Goal: Check status: Check status

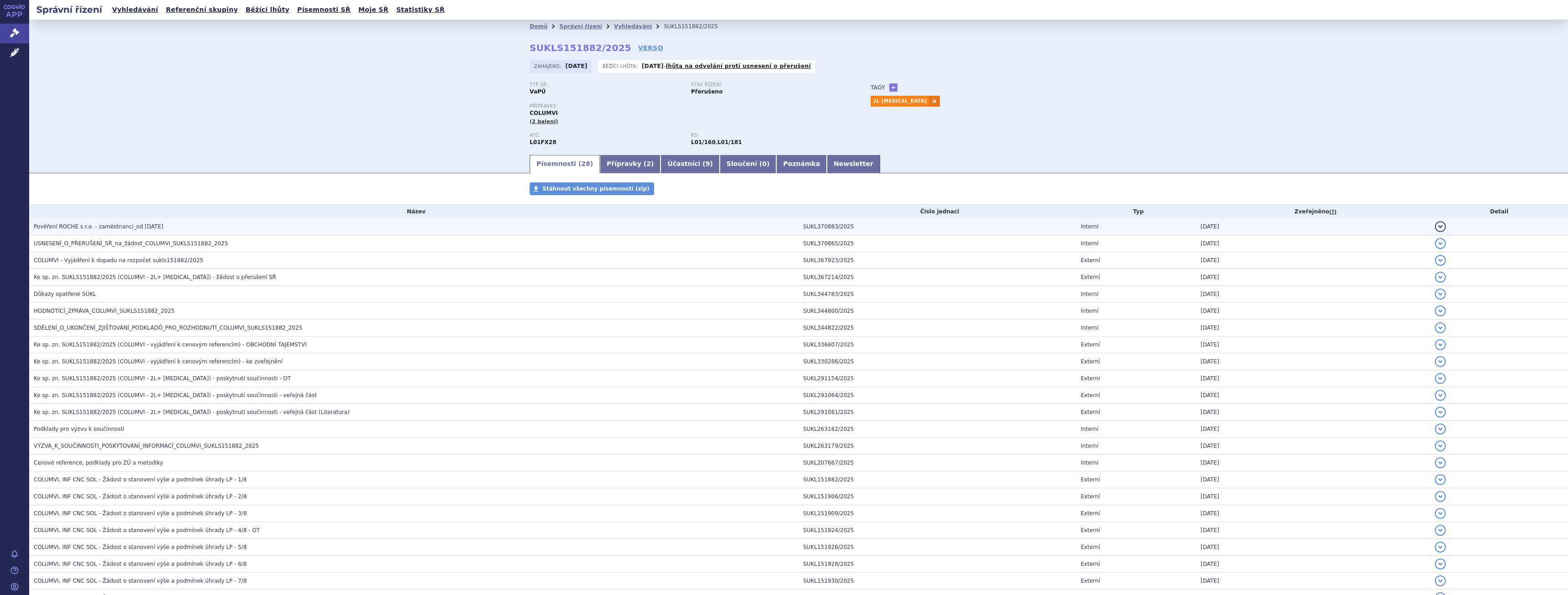
click at [152, 231] on h3 "Pověření ROCHE s.r.o. - zaměstnanci_od 03.09.2025" at bounding box center [416, 227] width 765 height 9
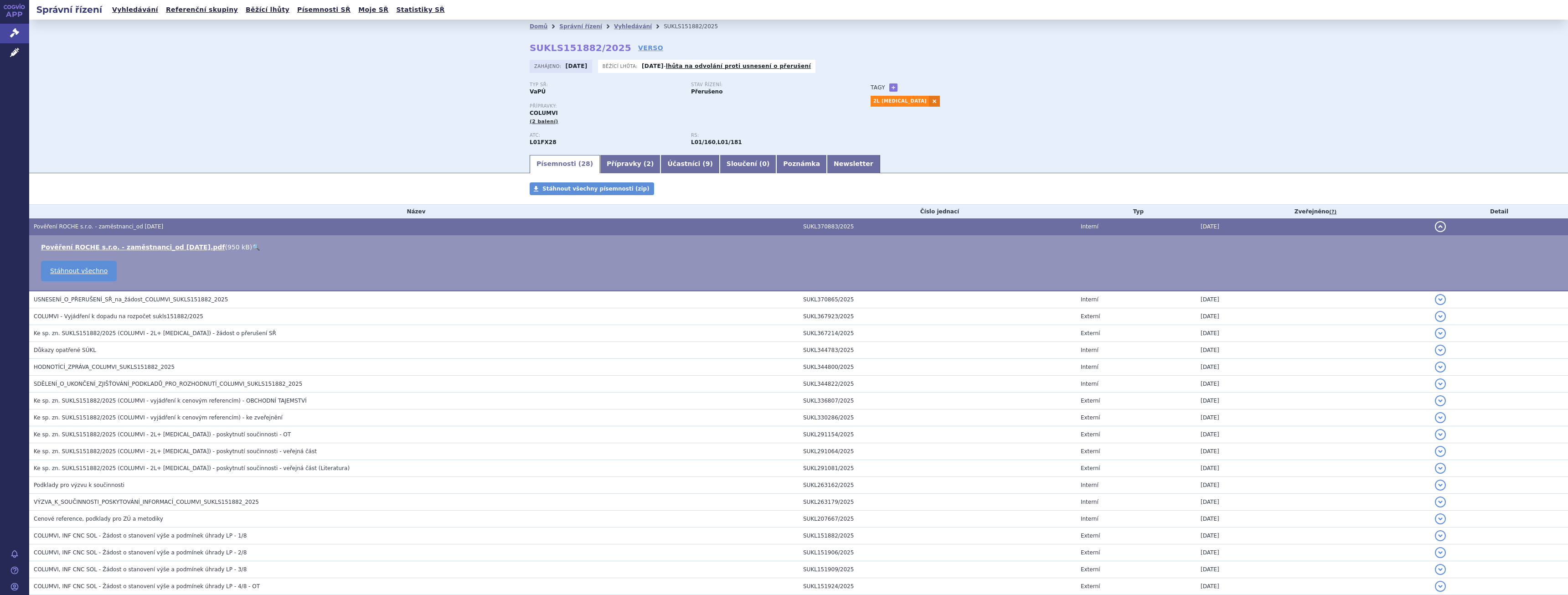
click at [152, 231] on h3 "Pověření ROCHE s.r.o. - zaměstnanci_od 03.09.2025" at bounding box center [416, 227] width 765 height 9
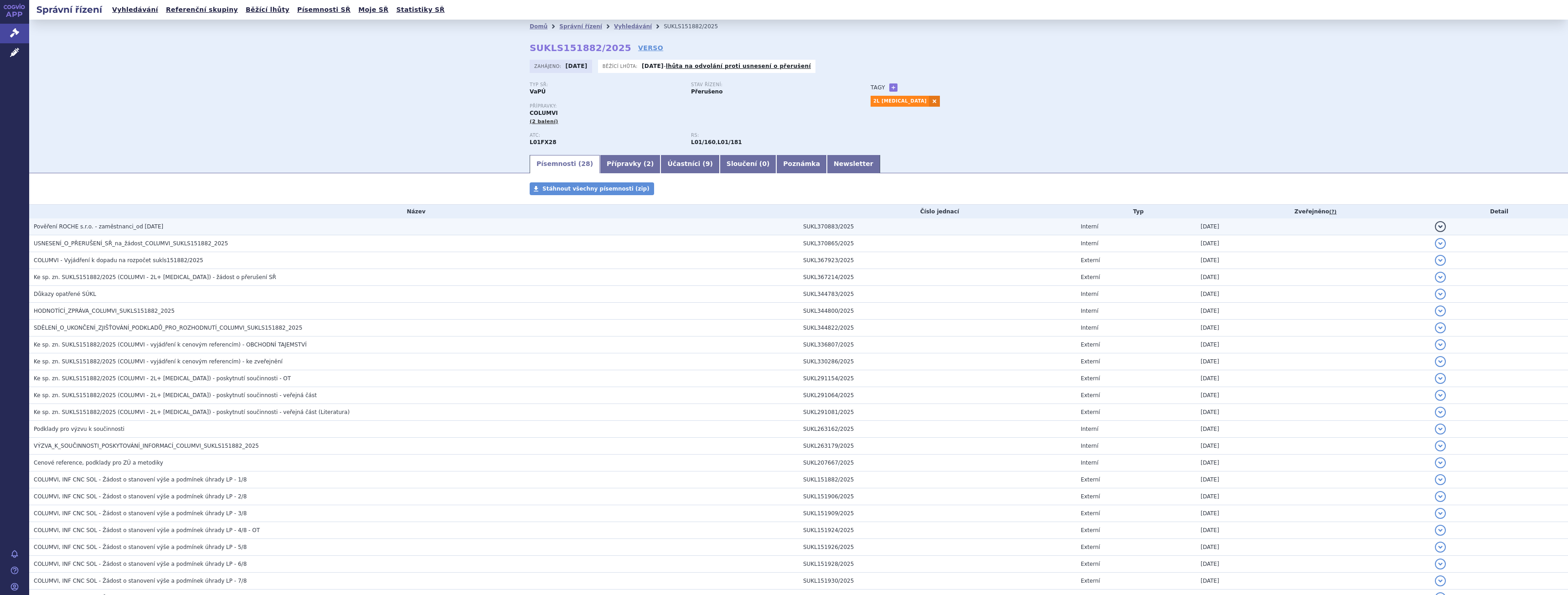
click at [154, 231] on h3 "Pověření ROCHE s.r.o. - zaměstnanci_od 03.09.2025" at bounding box center [416, 227] width 765 height 9
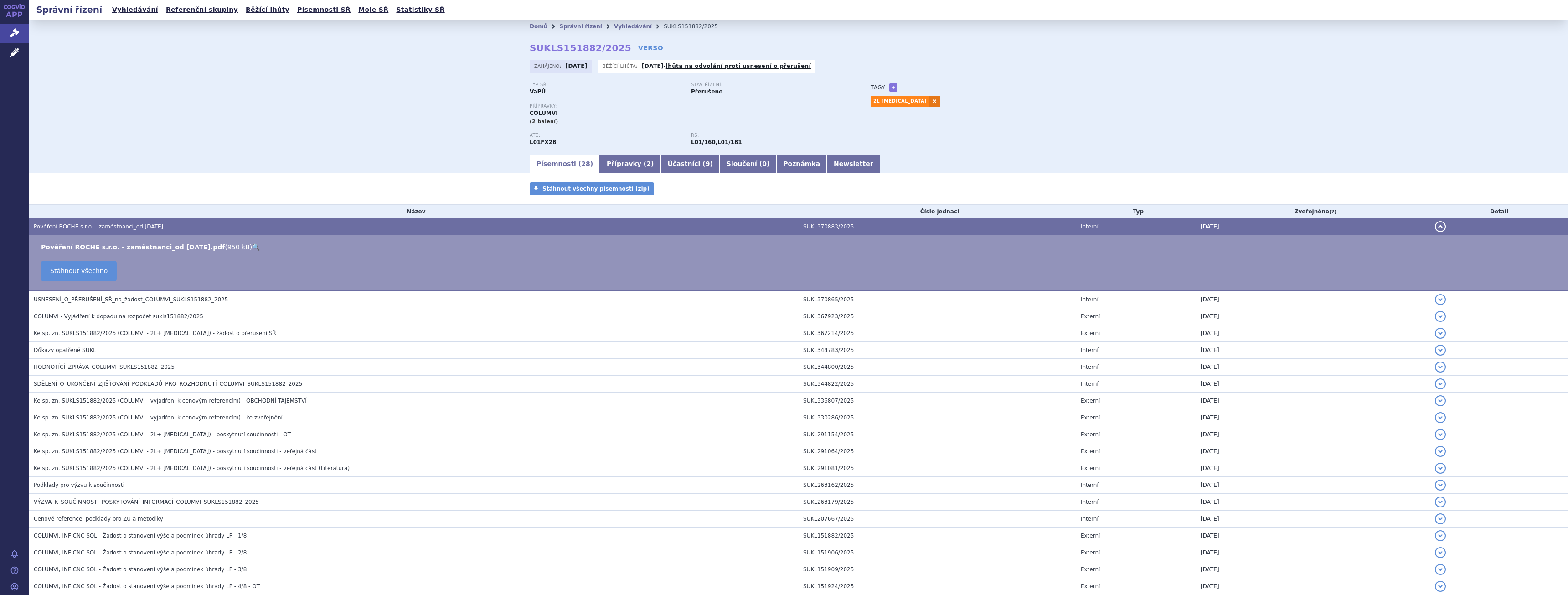
click at [252, 248] on link "🔍" at bounding box center [256, 247] width 8 height 7
click at [275, 55] on div "Domů Správní řízení Vyhledávání SUKLS151882/2025 SUKLS151882/2025 VERSO Zahájen…" at bounding box center [799, 86] width 1539 height 134
